Goal: Task Accomplishment & Management: Manage account settings

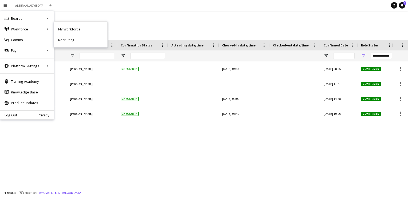
drag, startPoint x: 65, startPoint y: 29, endPoint x: 159, endPoint y: 65, distance: 100.7
click at [65, 29] on link "My Workforce" at bounding box center [80, 29] width 53 height 11
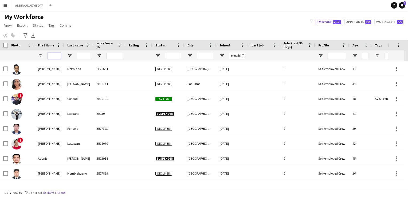
click at [56, 57] on input "First Name Filter Input" at bounding box center [54, 56] width 13 height 6
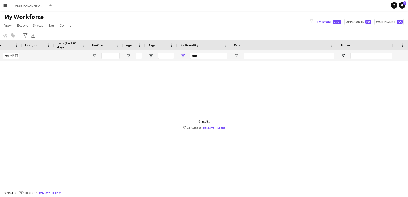
scroll to position [0, 227]
type input "****"
click at [197, 56] on input "****" at bounding box center [208, 56] width 37 height 6
drag, startPoint x: 199, startPoint y: 56, endPoint x: 174, endPoint y: 56, distance: 24.6
click at [174, 56] on div "****" at bounding box center [89, 56] width 633 height 11
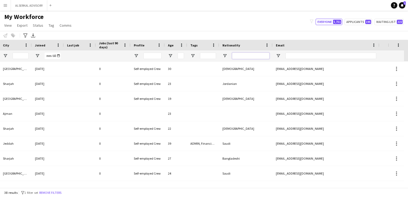
scroll to position [0, 0]
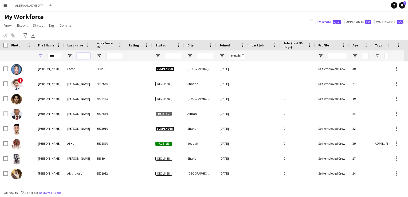
click at [84, 55] on input "Last Name Filter Input" at bounding box center [83, 56] width 13 height 6
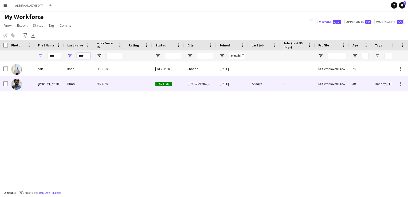
type input "****"
drag, startPoint x: 16, startPoint y: 83, endPoint x: 172, endPoint y: 164, distance: 176.2
click at [16, 83] on img at bounding box center [16, 84] width 11 height 11
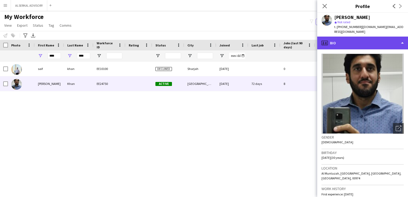
click at [404, 39] on div "profile Bio" at bounding box center [363, 43] width 91 height 13
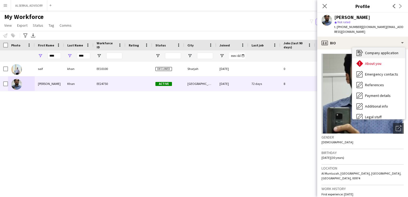
click at [382, 51] on span "Company application" at bounding box center [381, 53] width 33 height 5
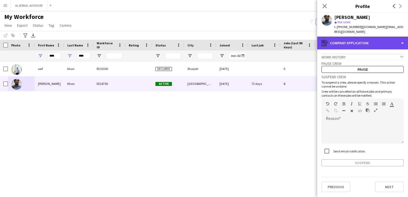
click at [391, 37] on div "register Company application" at bounding box center [363, 43] width 91 height 13
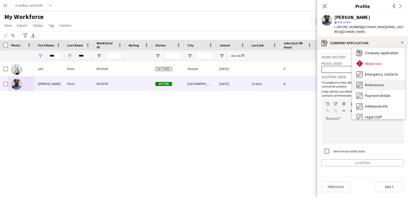
click at [374, 83] on span "References" at bounding box center [374, 85] width 19 height 5
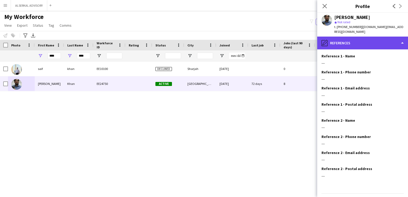
click at [377, 39] on div "pencil4 References" at bounding box center [363, 43] width 91 height 13
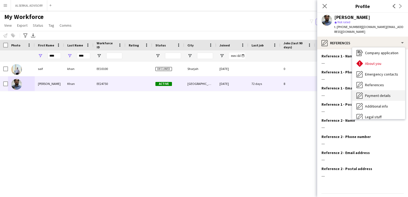
click at [377, 93] on span "Payment details" at bounding box center [378, 95] width 26 height 5
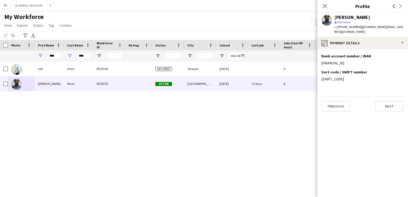
click at [220, 132] on div "Sharjah [DATE] 0 Self-employed Crew 24 Pakistani Declined khan EE10100 saif [GE…" at bounding box center [196, 122] width 392 height 122
click at [233, 148] on div "Sharjah [DATE] 0 Self-employed Crew 24 Pakistani Declined khan EE10100 saif [GE…" at bounding box center [196, 122] width 392 height 122
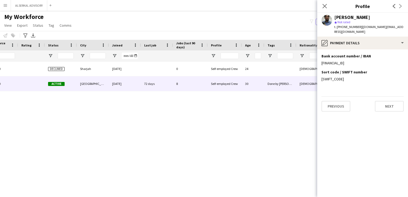
scroll to position [0, 100]
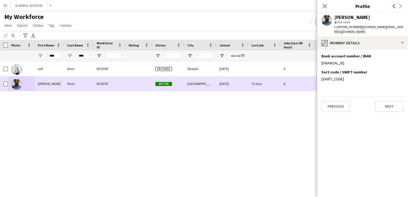
click at [68, 82] on div "Khan" at bounding box center [78, 83] width 29 height 15
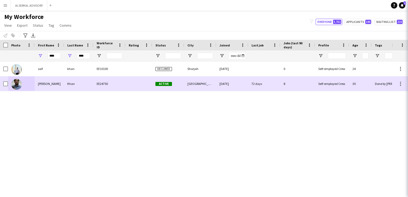
drag, startPoint x: 68, startPoint y: 82, endPoint x: 110, endPoint y: 101, distance: 46.1
click at [68, 82] on div "Khan" at bounding box center [78, 83] width 29 height 15
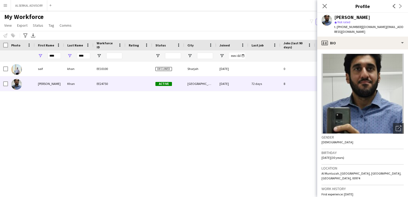
click at [6, 5] on app-icon "Menu" at bounding box center [5, 5] width 4 height 4
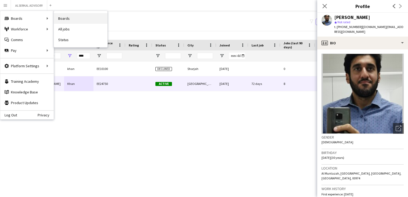
click at [65, 19] on link "Boards" at bounding box center [80, 18] width 53 height 11
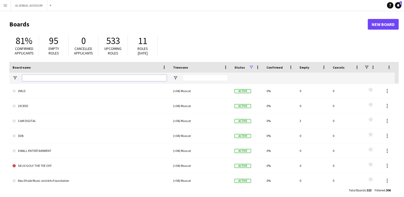
click at [51, 79] on input "Board name Filter Input" at bounding box center [94, 78] width 145 height 6
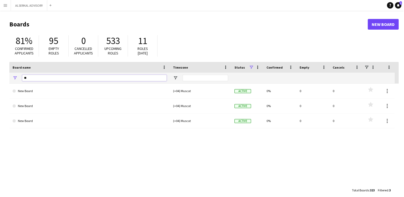
type input "*"
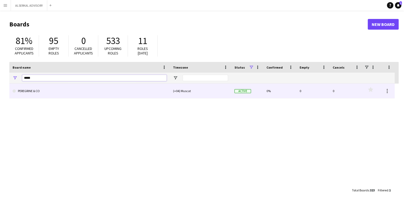
type input "*****"
click at [43, 91] on link "PEREGRINE & CO" at bounding box center [90, 91] width 154 height 15
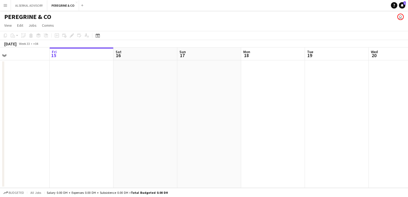
drag, startPoint x: 121, startPoint y: 130, endPoint x: 302, endPoint y: 130, distance: 181.0
click at [303, 130] on app-calendar-viewport "Tue 12 Wed 13 Thu 14 Fri 15 Sat 16 Sun 17 Mon 18 Tue 19 Wed 20 Thu 21 Fri 22 Sa…" at bounding box center [204, 118] width 408 height 141
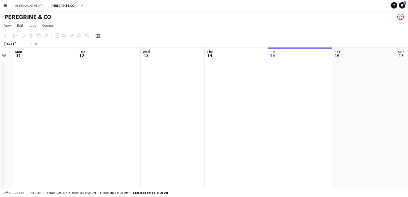
drag, startPoint x: 121, startPoint y: 141, endPoint x: 210, endPoint y: 135, distance: 88.7
click at [256, 138] on app-calendar-viewport "Sat 9 Sun 10 Mon 11 Tue 12 Wed 13 Thu 14 Fri 15 Sat 16 Sun 17 Mon 18 Tue 19 Wed…" at bounding box center [204, 118] width 408 height 141
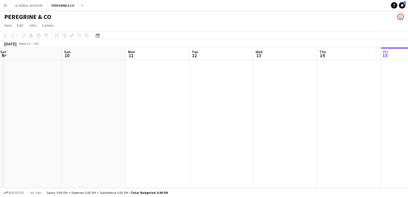
drag, startPoint x: 113, startPoint y: 135, endPoint x: 254, endPoint y: 135, distance: 141.1
click at [236, 135] on app-calendar-viewport "Thu 7 Fri 8 Sat 9 Sun 10 Mon 11 Tue 12 Wed 13 Thu 14 Fri 15 Sat 16 Sun 17 Mon 18" at bounding box center [204, 118] width 408 height 141
drag, startPoint x: 107, startPoint y: 133, endPoint x: 202, endPoint y: 132, distance: 95.2
click at [202, 132] on app-calendar-viewport "Tue 5 Wed 6 Thu 7 Fri 8 Sat 9 Sun 10 Mon 11 Tue 12 Wed 13 Thu 14 Fri 15 Sat 16" at bounding box center [204, 118] width 408 height 141
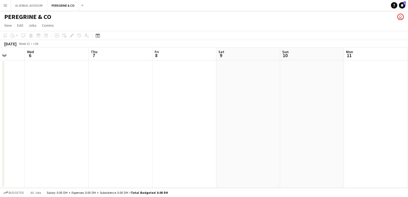
click at [31, 44] on span "Week 32" at bounding box center [24, 44] width 13 height 4
click at [98, 37] on icon "Date picker" at bounding box center [98, 35] width 4 height 4
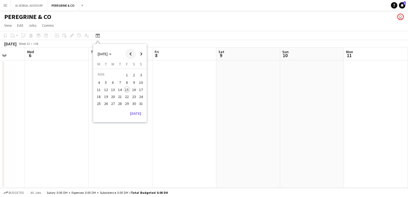
click at [129, 56] on span "Previous month" at bounding box center [130, 54] width 11 height 11
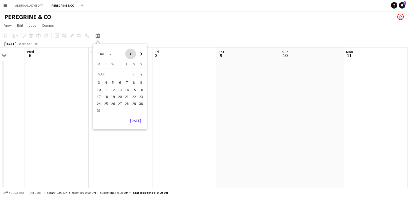
click at [129, 56] on span "Previous month" at bounding box center [130, 54] width 11 height 11
click at [112, 80] on span "1" at bounding box center [113, 81] width 6 height 6
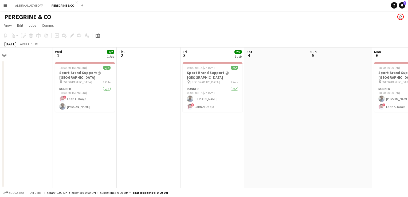
drag, startPoint x: 191, startPoint y: 136, endPoint x: 66, endPoint y: 134, distance: 124.3
click at [63, 137] on app-calendar-viewport "Sun 29 Mon 30 2/2 1 Job Tue 31 Wed 1 2/2 1 Job Thu 2 Fri 3 2/2 1 Job Sat 4 Sun …" at bounding box center [204, 118] width 408 height 141
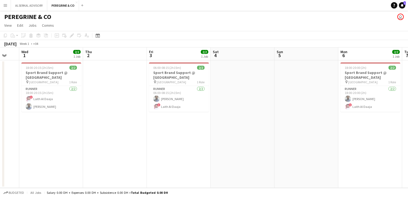
drag, startPoint x: 305, startPoint y: 134, endPoint x: 153, endPoint y: 135, distance: 151.6
click at [129, 138] on app-calendar-viewport "Sun 29 Mon 30 2/2 1 Job Tue 31 Wed 1 2/2 1 Job Thu 2 Fri 3 2/2 1 Job Sat 4 Sun …" at bounding box center [204, 118] width 408 height 141
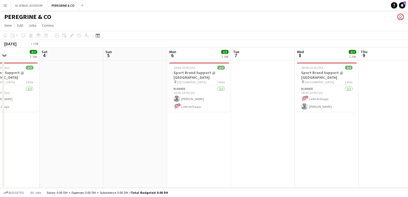
drag, startPoint x: 228, startPoint y: 140, endPoint x: 160, endPoint y: 140, distance: 67.6
click at [162, 140] on app-calendar-viewport "Tue 31 Wed 1 2/2 1 Job Thu 2 Fri 3 2/2 1 Job Sat 4 Sun 5 Mon 6 2/2 1 Job Tue 7 …" at bounding box center [204, 118] width 408 height 141
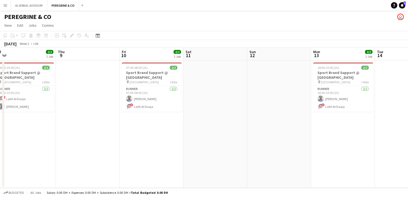
drag, startPoint x: 329, startPoint y: 140, endPoint x: 233, endPoint y: 135, distance: 95.8
click at [179, 144] on app-calendar-viewport "Mon 6 2/2 1 Job Tue 7 Wed 8 2/2 1 Job Thu 9 Fri 10 2/2 1 Job Sat 11 Sun 12 Mon …" at bounding box center [204, 118] width 408 height 141
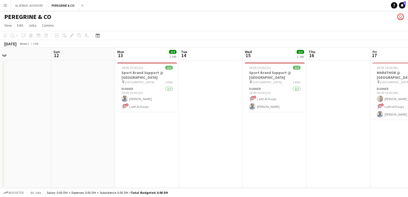
drag, startPoint x: 244, startPoint y: 141, endPoint x: 198, endPoint y: 137, distance: 45.7
click at [177, 142] on app-calendar-viewport "Wed 8 2/2 1 Job Thu 9 Fri 10 2/2 1 Job Sat 11 Sun 12 Mon 13 2/2 1 Job Tue 14 We…" at bounding box center [204, 118] width 408 height 141
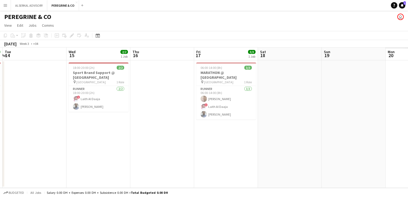
drag, startPoint x: 206, startPoint y: 140, endPoint x: 223, endPoint y: 136, distance: 17.5
click at [193, 140] on app-calendar-viewport "Fri 10 2/2 1 Job Sat 11 Sun 12 Mon 13 2/2 1 Job Tue 14 Wed 15 2/2 1 Job Thu 16 …" at bounding box center [204, 118] width 408 height 141
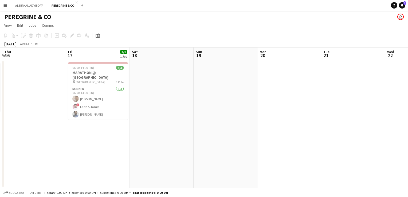
drag, startPoint x: 351, startPoint y: 141, endPoint x: 261, endPoint y: 142, distance: 90.1
click at [261, 142] on app-calendar-viewport "Sun 12 Mon 13 2/2 1 Job Tue 14 Wed 15 2/2 1 Job Thu 16 Fri 17 3/3 1 Job Sat 18 …" at bounding box center [204, 118] width 408 height 141
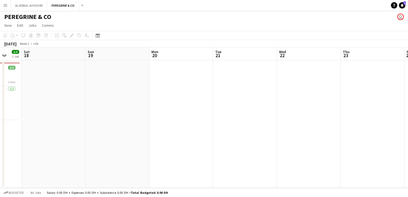
drag, startPoint x: 289, startPoint y: 142, endPoint x: 298, endPoint y: 139, distance: 9.6
click at [256, 144] on app-calendar-viewport "Tue 14 Wed 15 2/2 1 Job Thu 16 Fri 17 3/3 1 Job Sat 18 Sun 19 Mon 20 Tue 21 Wed…" at bounding box center [204, 118] width 408 height 141
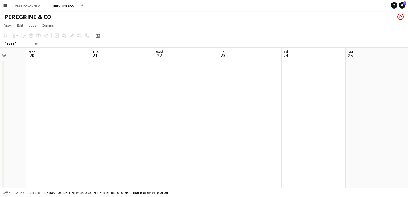
drag, startPoint x: 260, startPoint y: 151, endPoint x: 218, endPoint y: 146, distance: 42.2
click at [208, 151] on app-calendar-viewport "Thu 16 Fri 17 3/3 1 Job Sat 18 Sun 19 Mon 20 Tue 21 Wed 22 Thu 23 Fri 24 Sat 25…" at bounding box center [204, 118] width 408 height 141
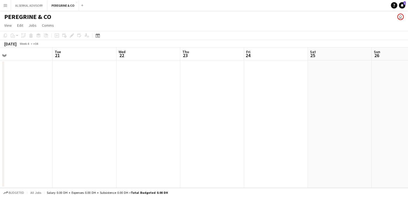
drag, startPoint x: 182, startPoint y: 136, endPoint x: -1, endPoint y: 137, distance: 182.8
click at [0, 137] on html "Menu Boards Boards Boards All jobs Status Workforce Workforce My Workforce Recr…" at bounding box center [204, 98] width 408 height 197
drag, startPoint x: 293, startPoint y: 144, endPoint x: 177, endPoint y: 141, distance: 116.0
click at [170, 144] on app-calendar-viewport "Tue 21 Wed 22 Thu 23 Fri 24 Sat 25 Sun 26 Mon 27 Tue 28 Wed 29 Thu 30 Fri 31 Sa…" at bounding box center [204, 118] width 408 height 141
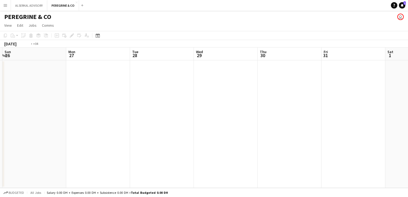
drag, startPoint x: 356, startPoint y: 141, endPoint x: 177, endPoint y: 143, distance: 179.1
click at [174, 144] on app-calendar-viewport "Thu 23 Fri 24 Sat 25 Sun 26 Mon 27 Tue 28 Wed 29 Thu 30 Fri 31 Sat 1 Sun 2 Mon 3" at bounding box center [204, 118] width 408 height 141
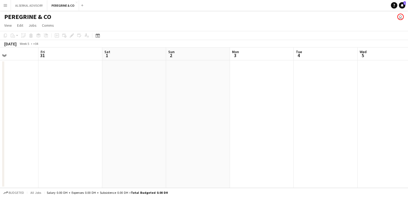
drag, startPoint x: 326, startPoint y: 140, endPoint x: 176, endPoint y: 141, distance: 149.2
click at [176, 141] on app-calendar-viewport "Mon 27 Tue 28 Wed 29 Thu 30 Fri 31 Sat 1 Sun 2 Mon 3 Tue 4 Wed 5 Thu 6 Fri 7" at bounding box center [204, 118] width 408 height 141
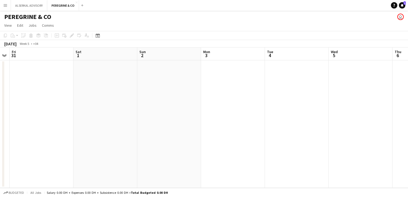
drag, startPoint x: 306, startPoint y: 139, endPoint x: 173, endPoint y: 141, distance: 132.6
click at [173, 141] on app-calendar-viewport "Mon 27 Tue 28 Wed 29 Thu 30 Fri 31 Sat 1 Sun 2 Mon 3 Tue 4 Wed 5 Thu 6 Fri 7" at bounding box center [204, 118] width 408 height 141
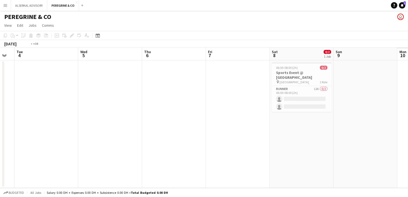
click at [217, 144] on app-calendar-viewport "Fri 31 Sat 1 Sun 2 Mon 3 Tue 4 Wed 5 Thu 6 Fri 7 Sat 8 0/2 1 Job Sun 9 Mon 10 T…" at bounding box center [204, 118] width 408 height 141
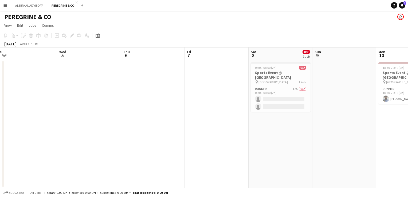
click at [167, 144] on app-calendar-viewport "Sun 2 Mon 3 Tue 4 Wed 5 Thu 6 Fri 7 Sat 8 0/2 1 Job Sun 9 Mon 10 1/1 1 Job Tue …" at bounding box center [204, 118] width 408 height 141
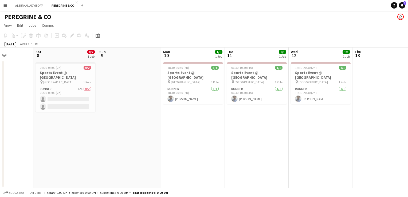
drag, startPoint x: 360, startPoint y: 139, endPoint x: 314, endPoint y: 140, distance: 45.2
click at [314, 140] on app-calendar-viewport "Tue 4 Wed 5 Thu 6 Fri 7 Sat 8 0/2 1 Job Sun 9 Mon 10 1/1 1 Job Tue 11 1/1 1 Job…" at bounding box center [204, 118] width 408 height 141
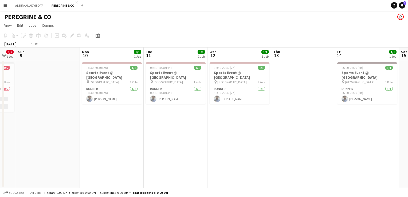
scroll to position [0, 141]
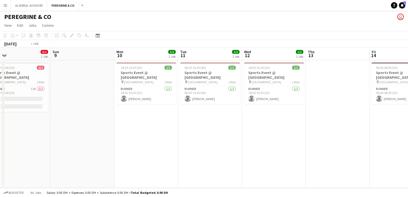
drag, startPoint x: 310, startPoint y: 128, endPoint x: 150, endPoint y: 129, distance: 160.1
click at [150, 129] on app-calendar-viewport "Thu 6 Fri 7 Sat 8 0/2 1 Job Sun 9 Mon 10 1/1 1 Job Tue 11 1/1 1 Job Wed 12 1/1 …" at bounding box center [204, 118] width 408 height 141
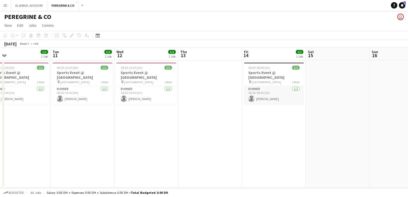
click at [264, 91] on app-card-role "Runner [DATE] 06:00-08:00 (2h) [PERSON_NAME]" at bounding box center [274, 95] width 60 height 18
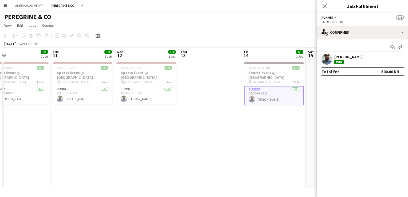
click at [329, 58] on app-user-avatar at bounding box center [327, 59] width 11 height 11
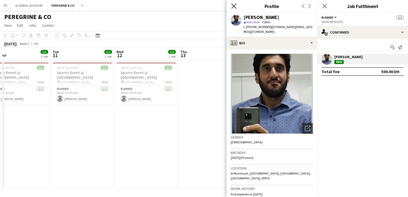
click at [236, 5] on icon at bounding box center [233, 5] width 5 height 5
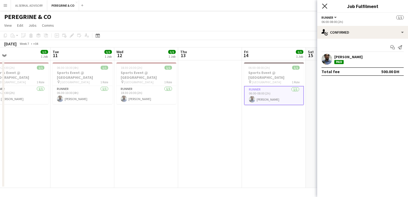
click at [325, 7] on icon "Close pop-in" at bounding box center [324, 5] width 5 height 5
